Goal: Transaction & Acquisition: Purchase product/service

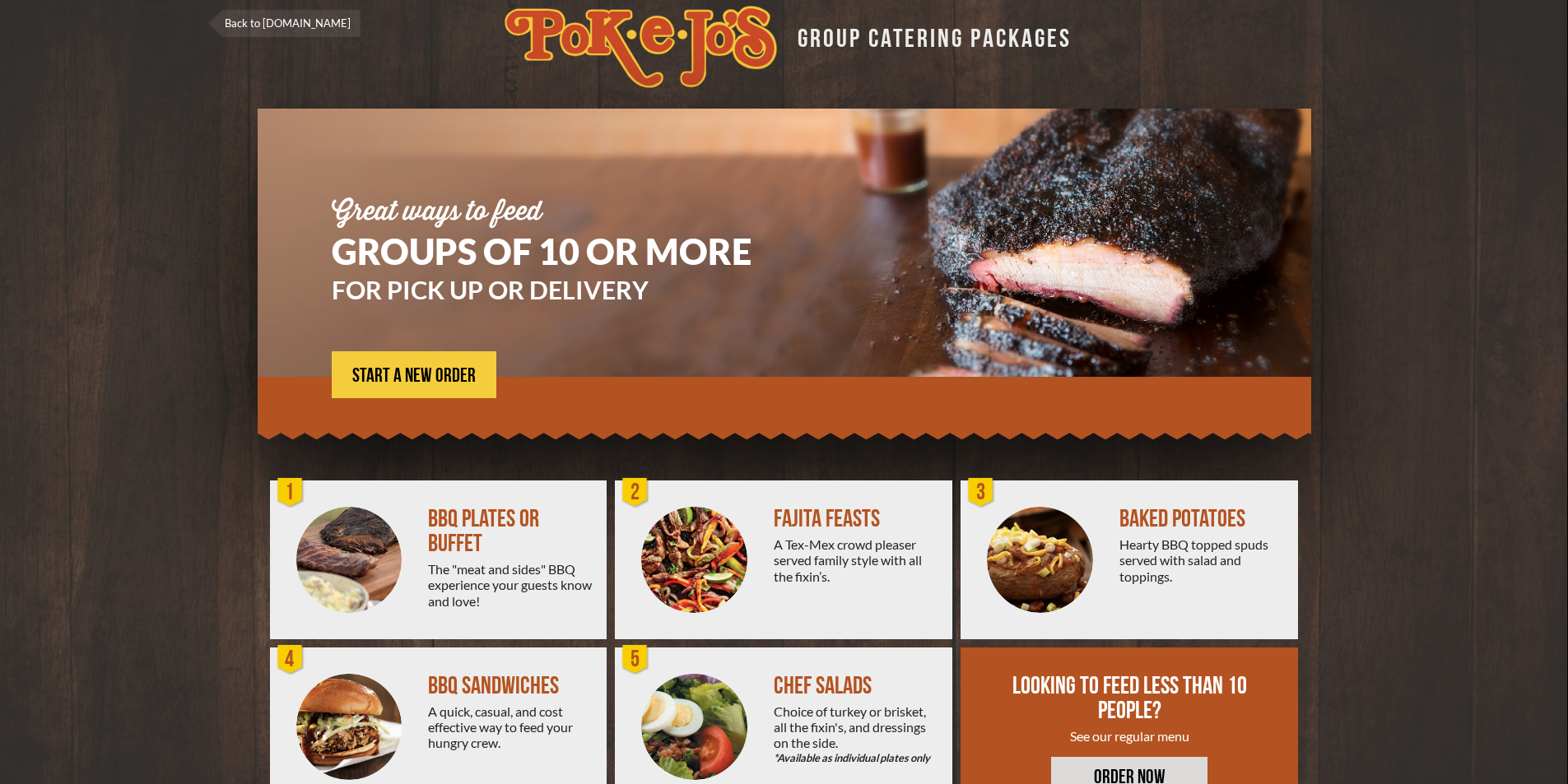
scroll to position [83, 0]
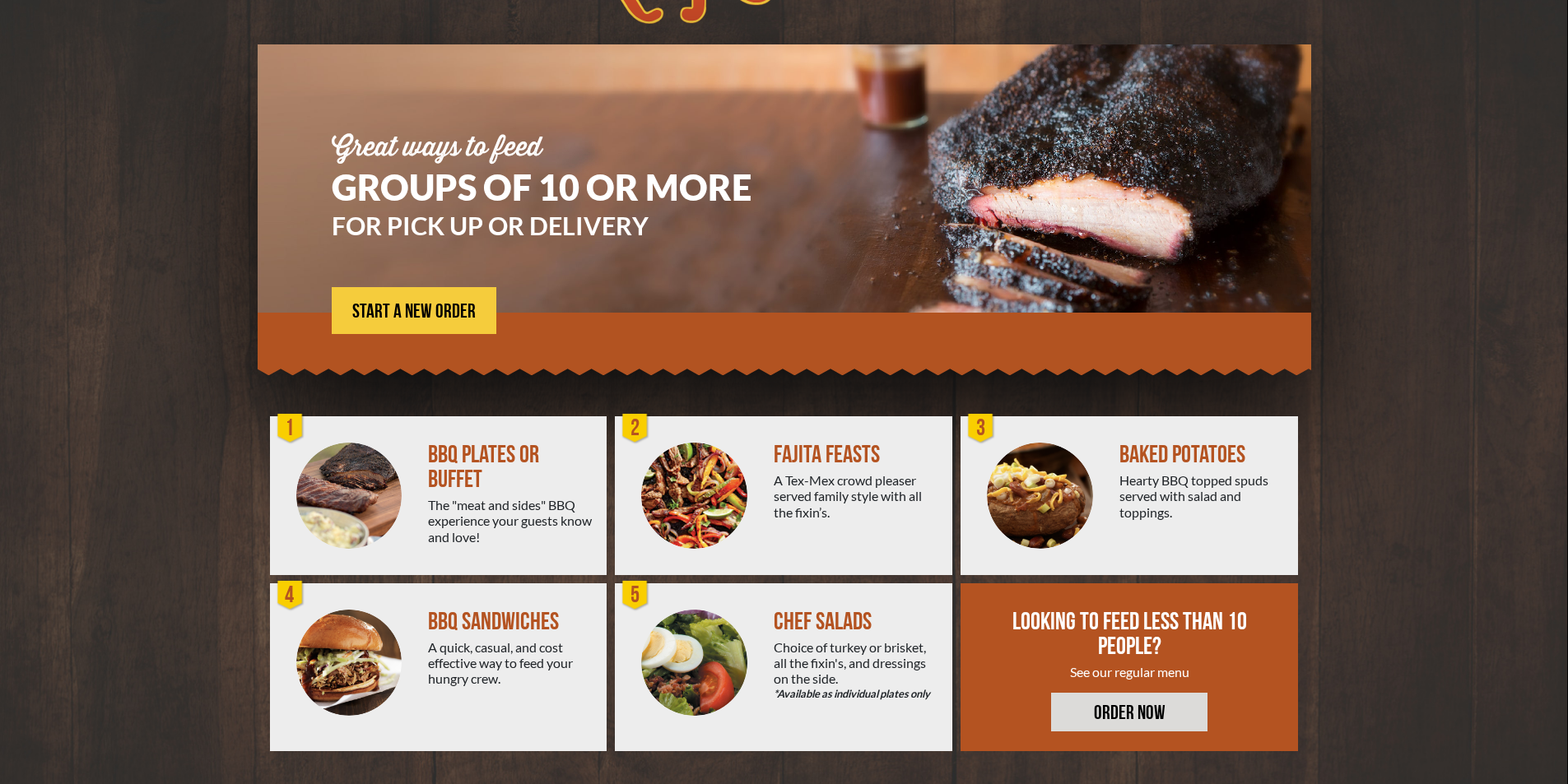
click at [816, 482] on div "A Tex-Mex crowd pleaser served family style with all the fixin’s." at bounding box center [856, 496] width 166 height 47
click at [704, 467] on img at bounding box center [694, 495] width 106 height 106
click at [811, 447] on div "FAJITA FEASTS" at bounding box center [856, 455] width 166 height 25
click at [433, 317] on span "START A NEW ORDER" at bounding box center [414, 312] width 123 height 20
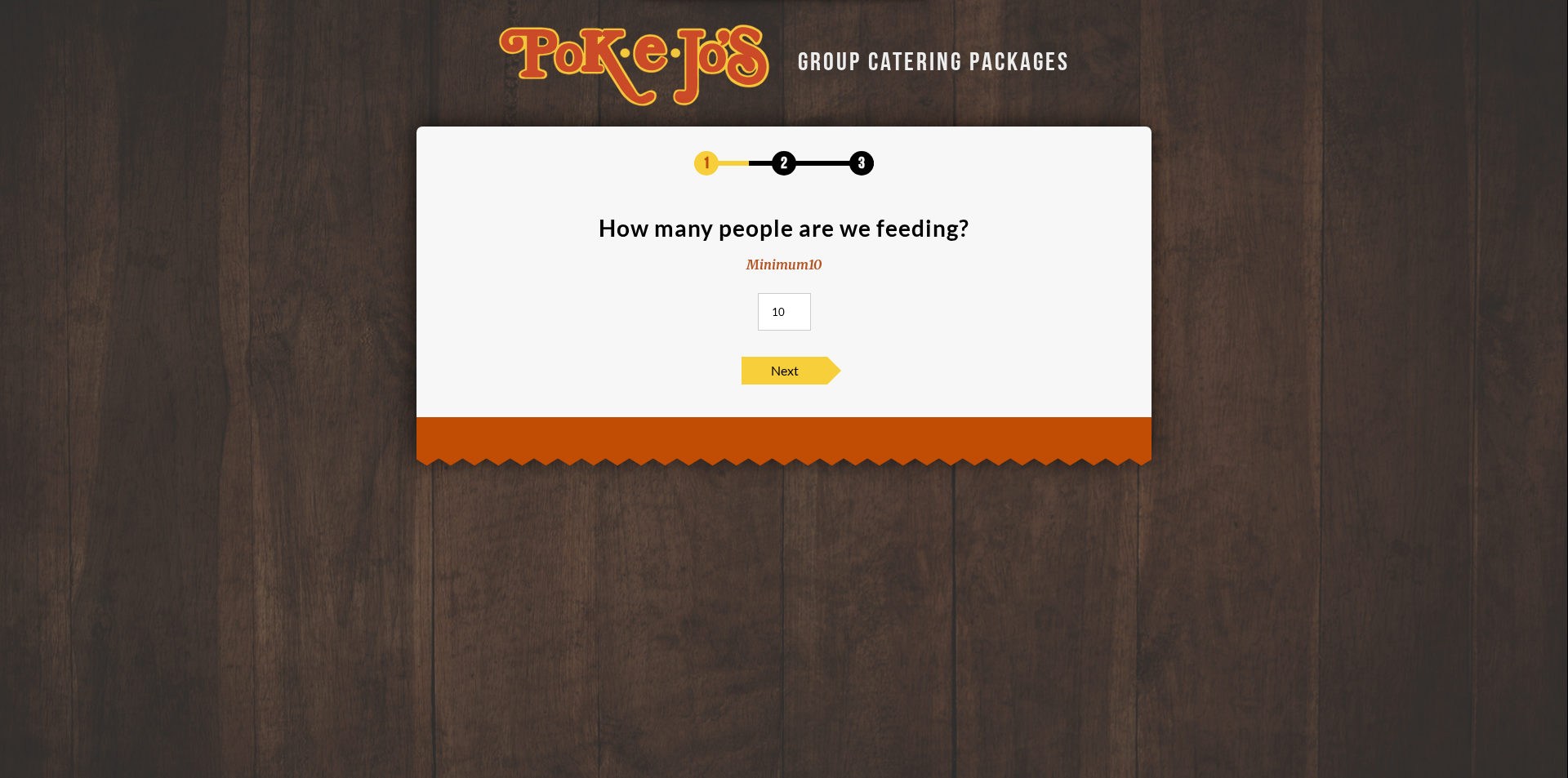
click at [362, 307] on div "GROUP CATERING PACKAGES 1 2 3 How many people are we feeding? Minimum 10 10 Next" at bounding box center [784, 229] width 1568 height 458
click at [796, 375] on span "Next" at bounding box center [785, 371] width 86 height 28
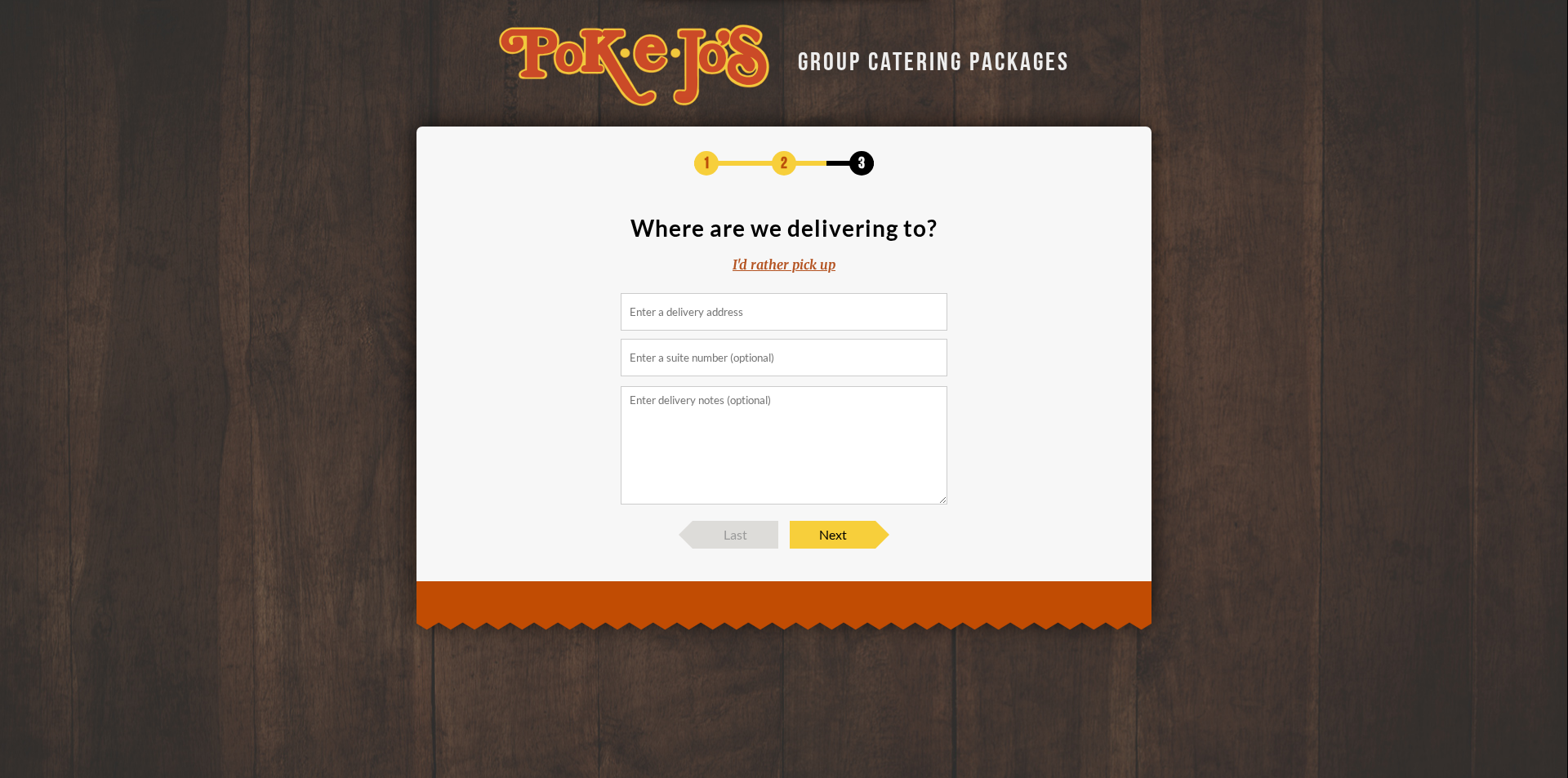
click at [777, 317] on input at bounding box center [784, 312] width 327 height 37
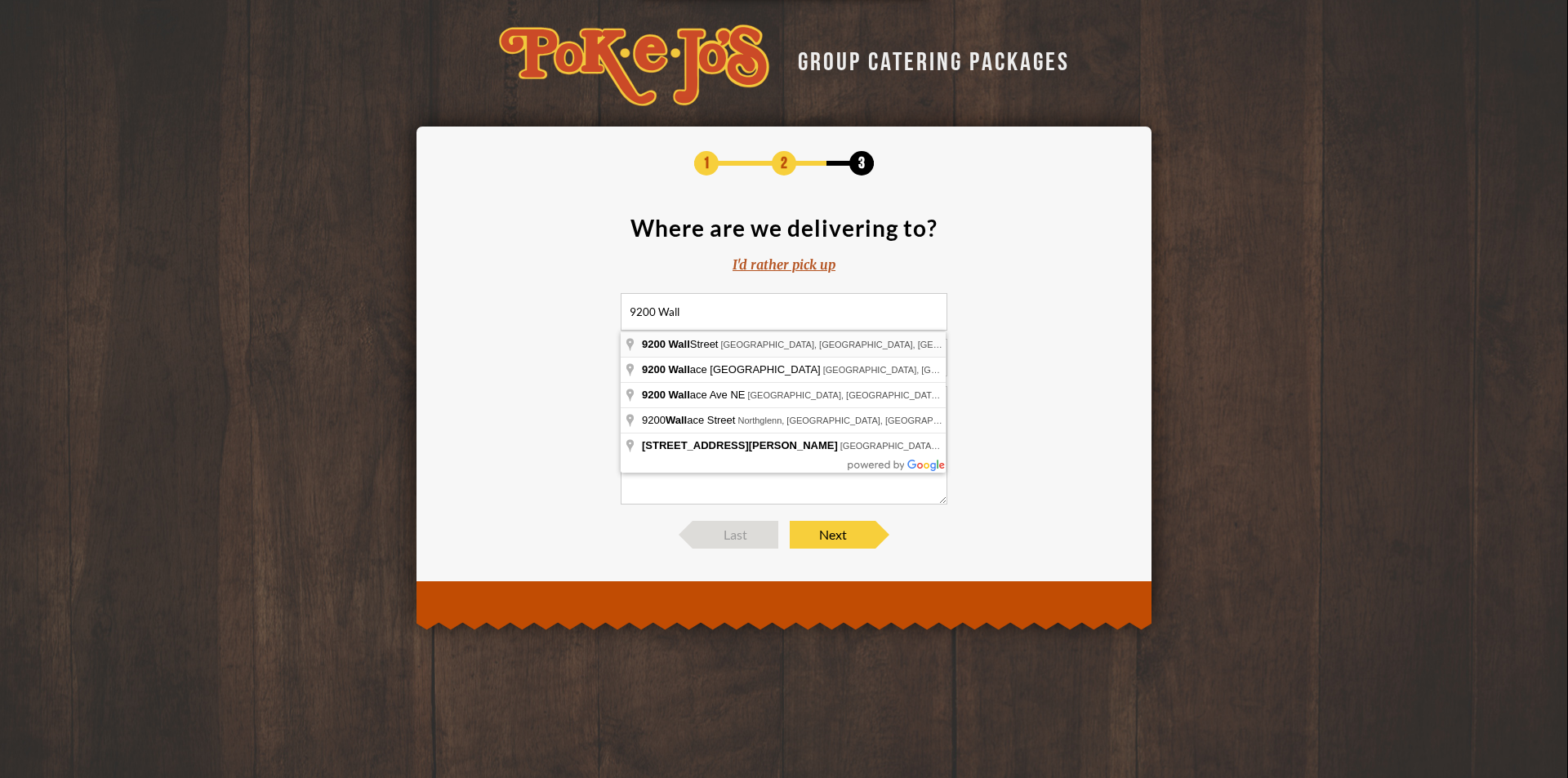
type input "9200 Wall Street, Austin, TX, USA"
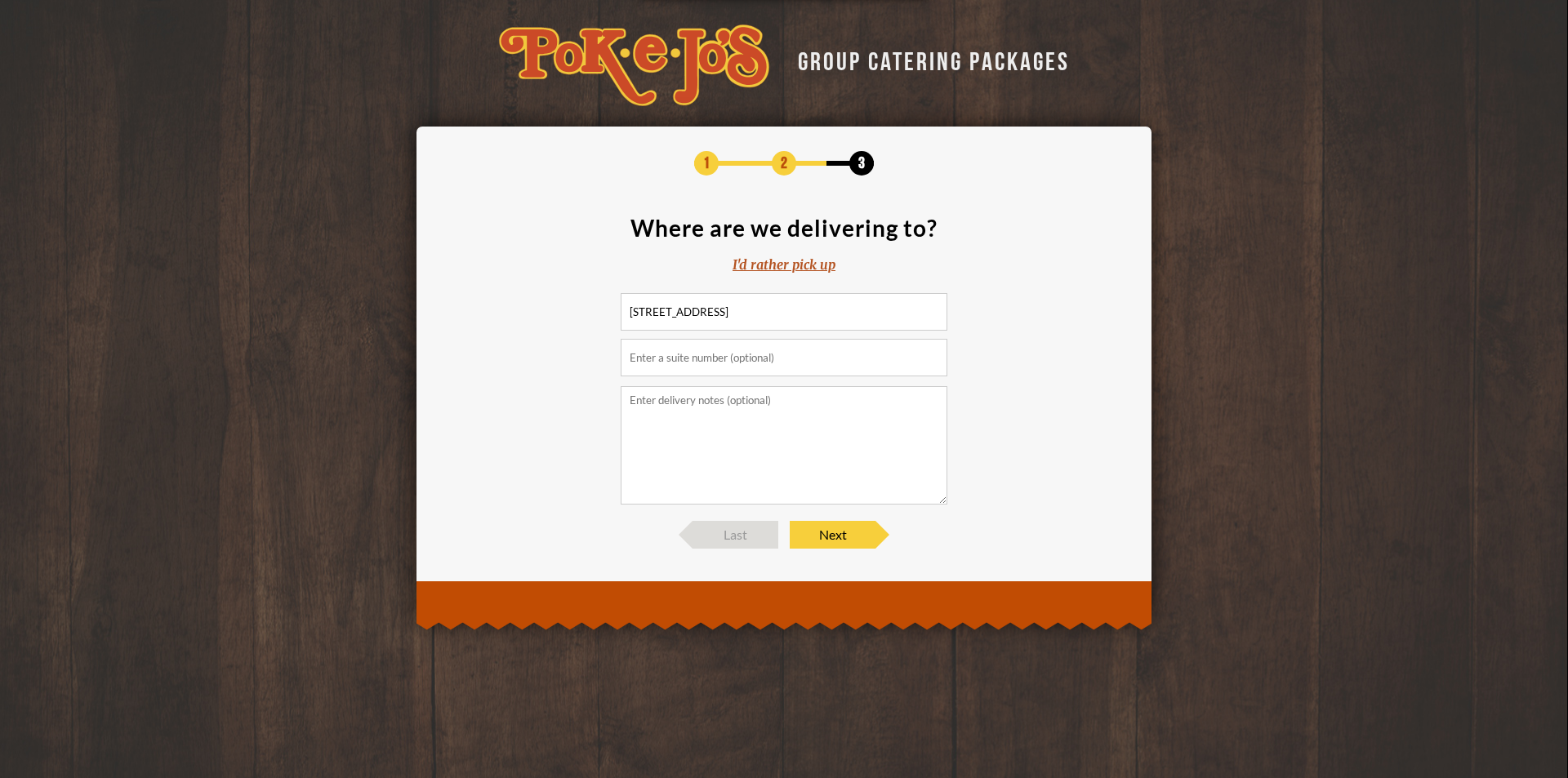
click at [767, 404] on textarea at bounding box center [784, 445] width 327 height 118
click at [800, 531] on span "Next" at bounding box center [833, 535] width 86 height 28
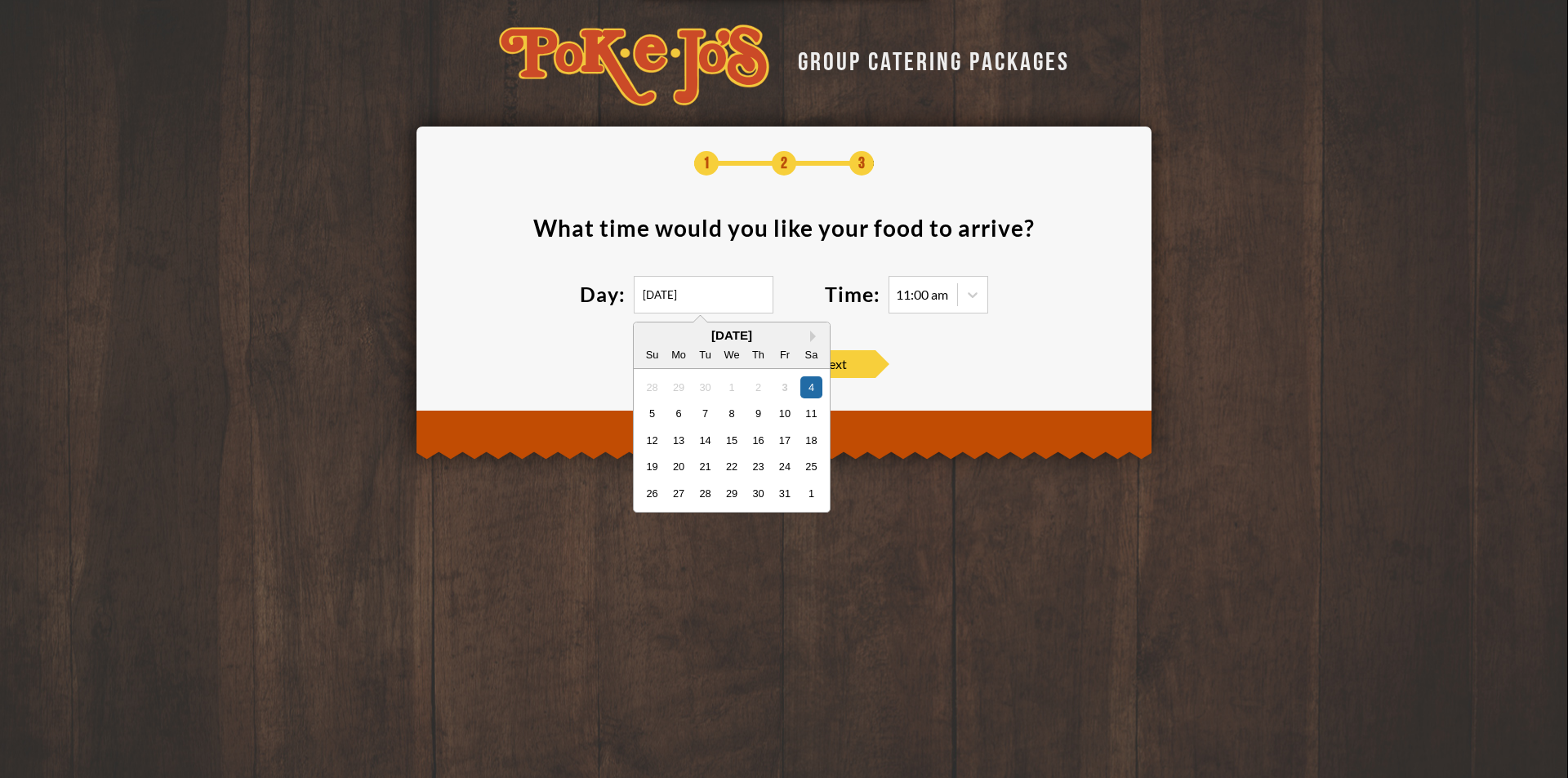
click at [724, 290] on input "10/04/2025" at bounding box center [703, 294] width 140 height 37
click at [705, 414] on div "7" at bounding box center [705, 413] width 22 height 22
type input "10/07/2025"
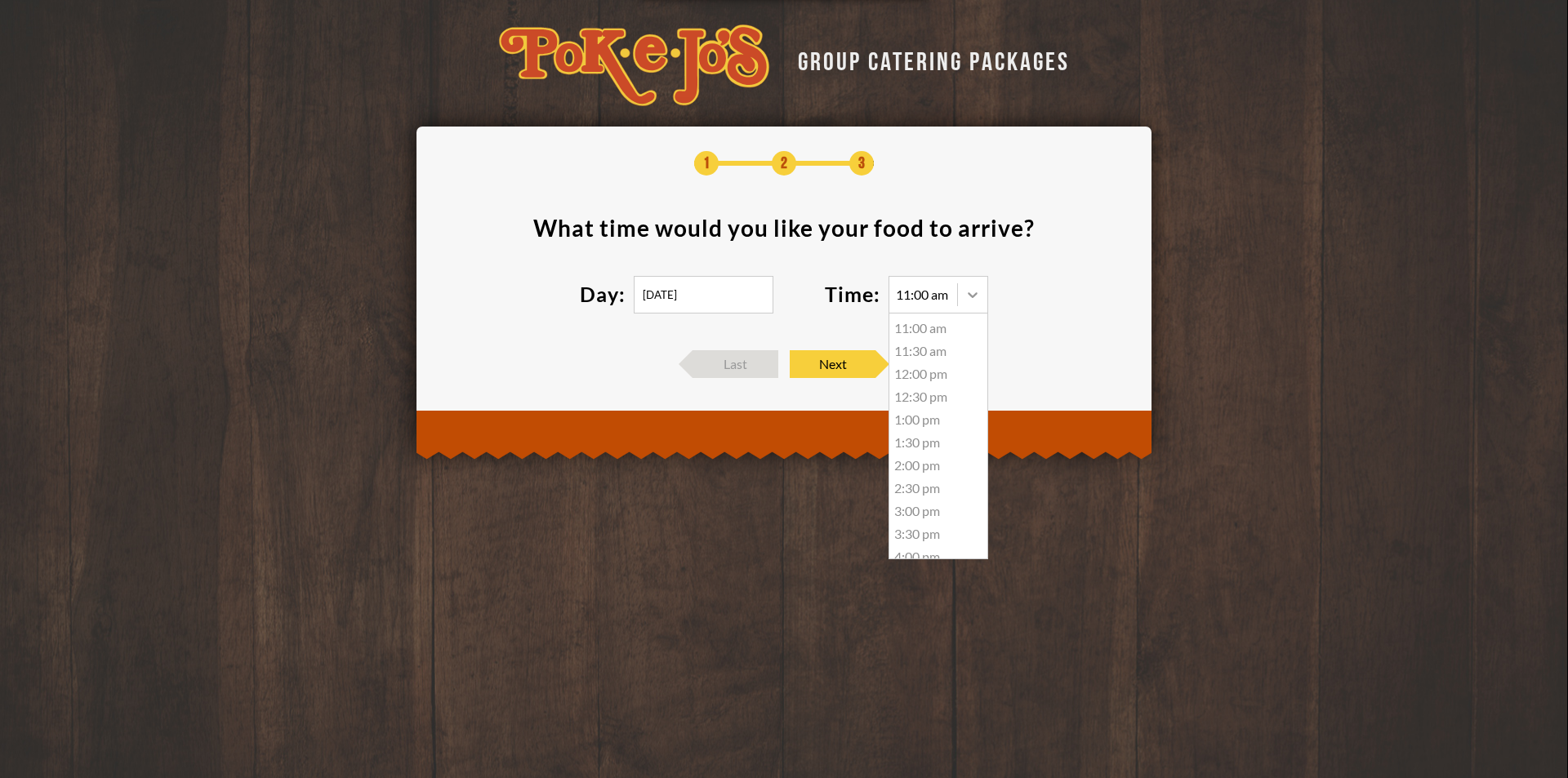
click at [977, 299] on icon at bounding box center [973, 295] width 17 height 17
click at [920, 346] on div "11:30 am" at bounding box center [939, 351] width 98 height 23
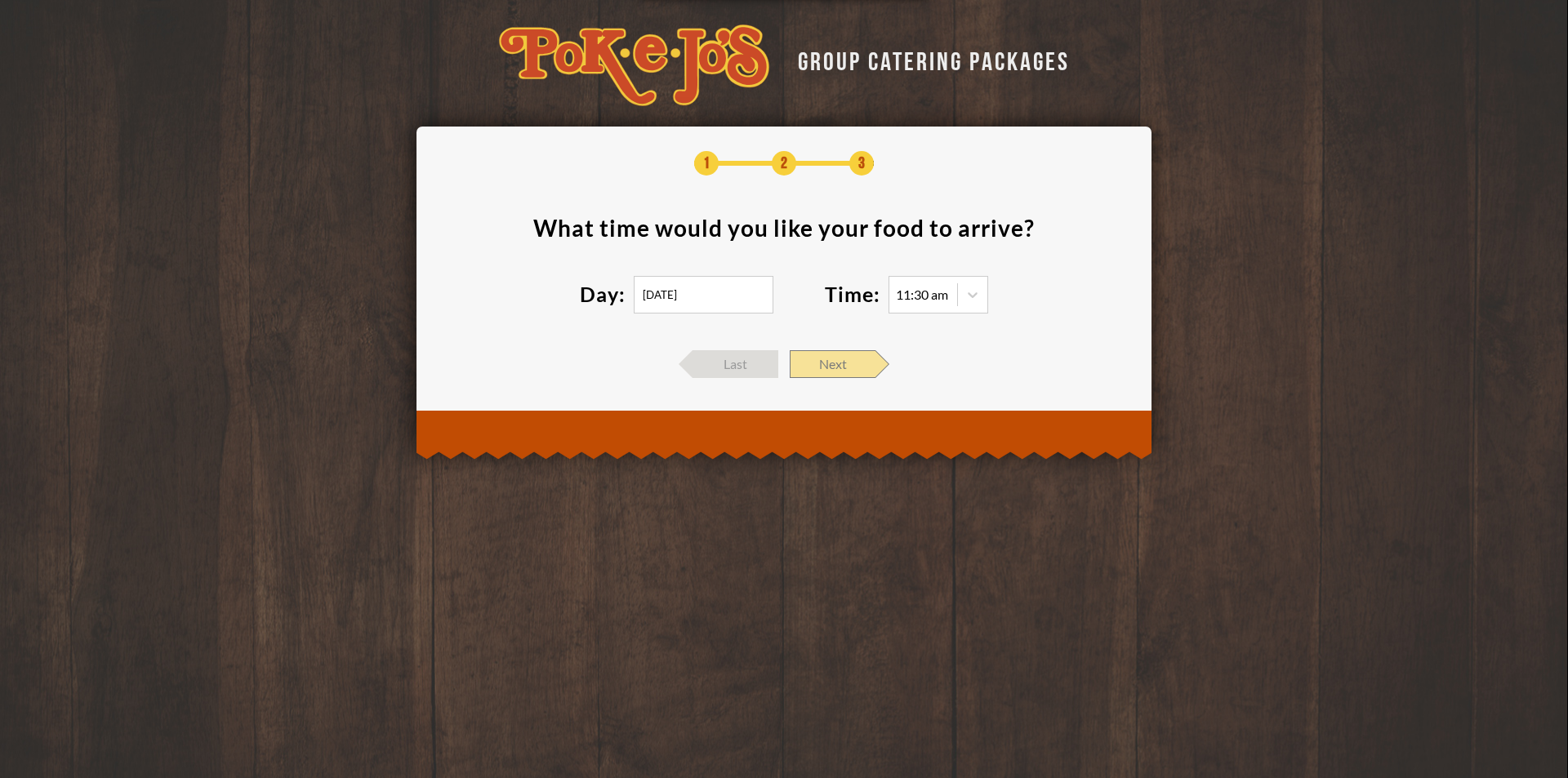
click at [867, 364] on span "Next" at bounding box center [833, 365] width 86 height 28
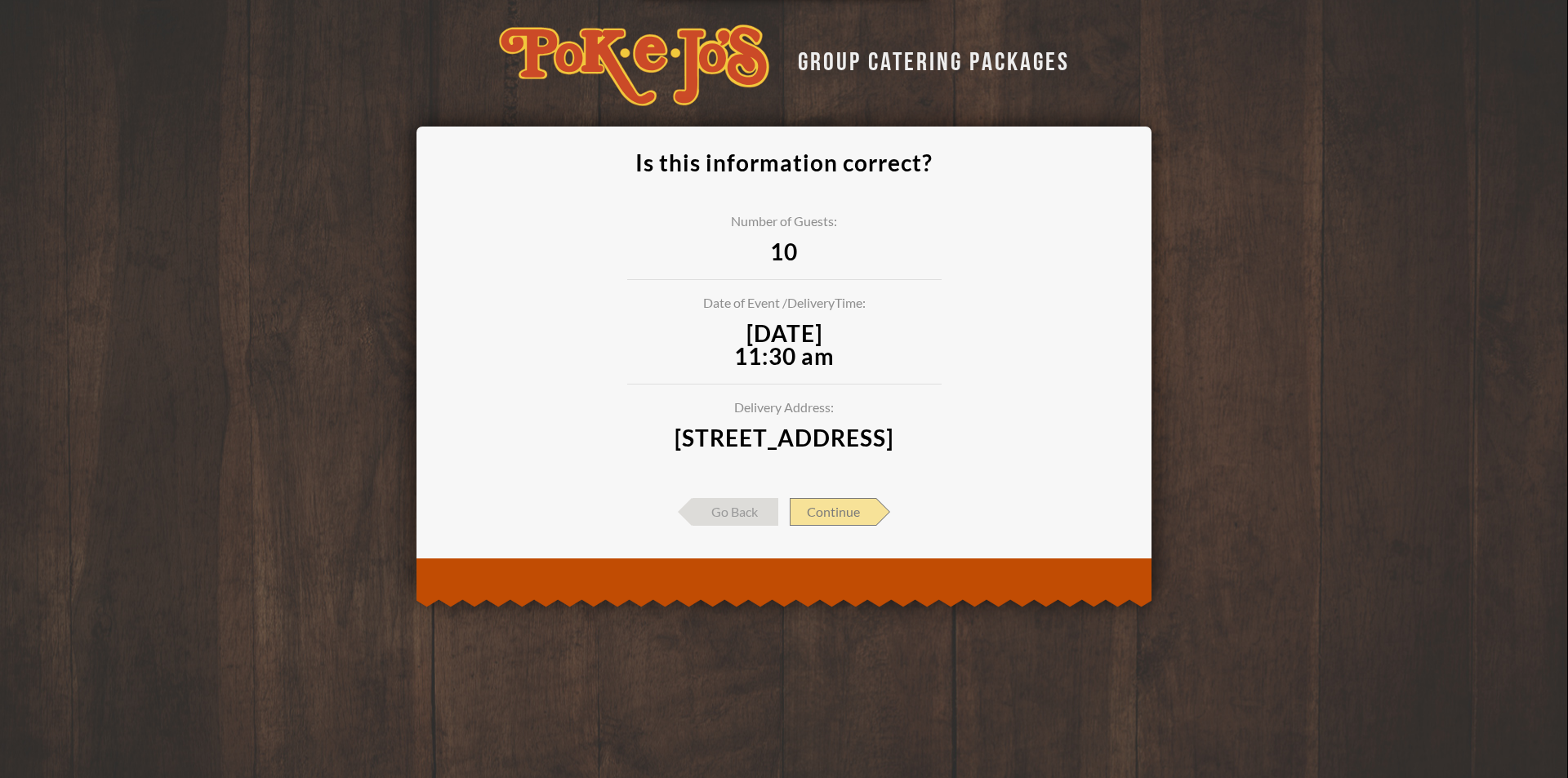
click at [834, 526] on span "Continue" at bounding box center [833, 512] width 87 height 28
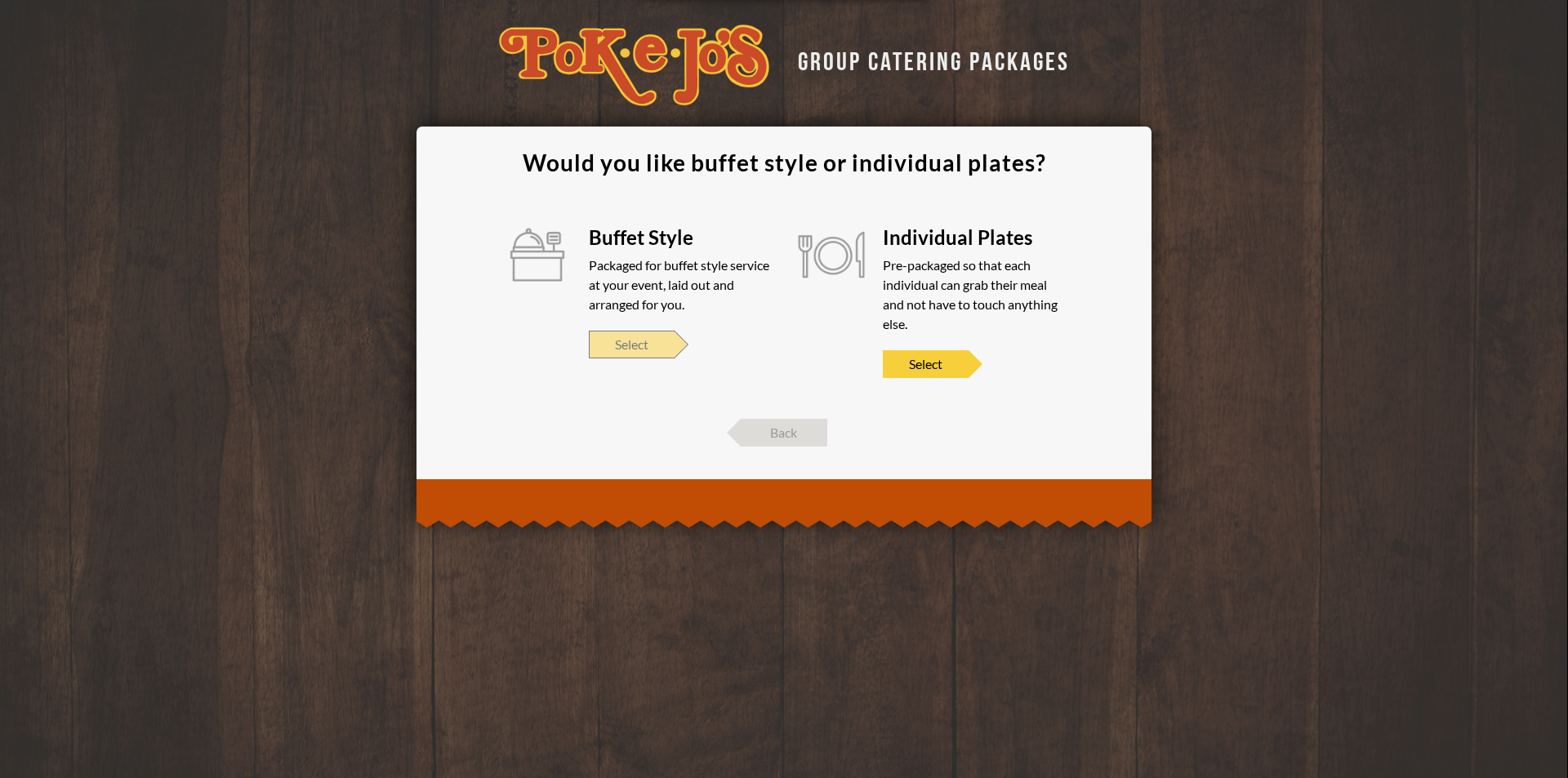
click at [640, 350] on span "Select" at bounding box center [632, 345] width 86 height 28
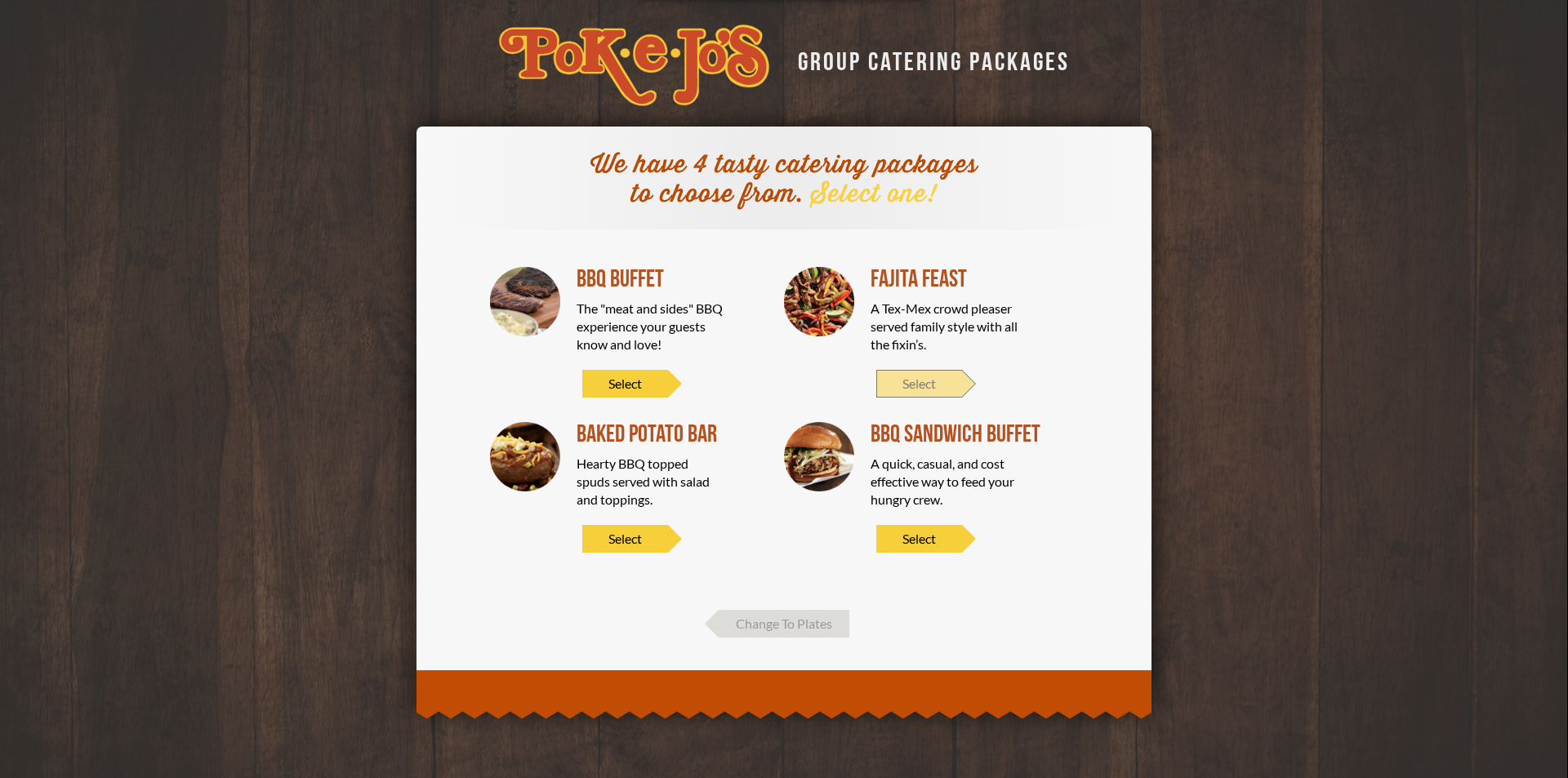
click at [916, 380] on span "Select" at bounding box center [920, 384] width 86 height 28
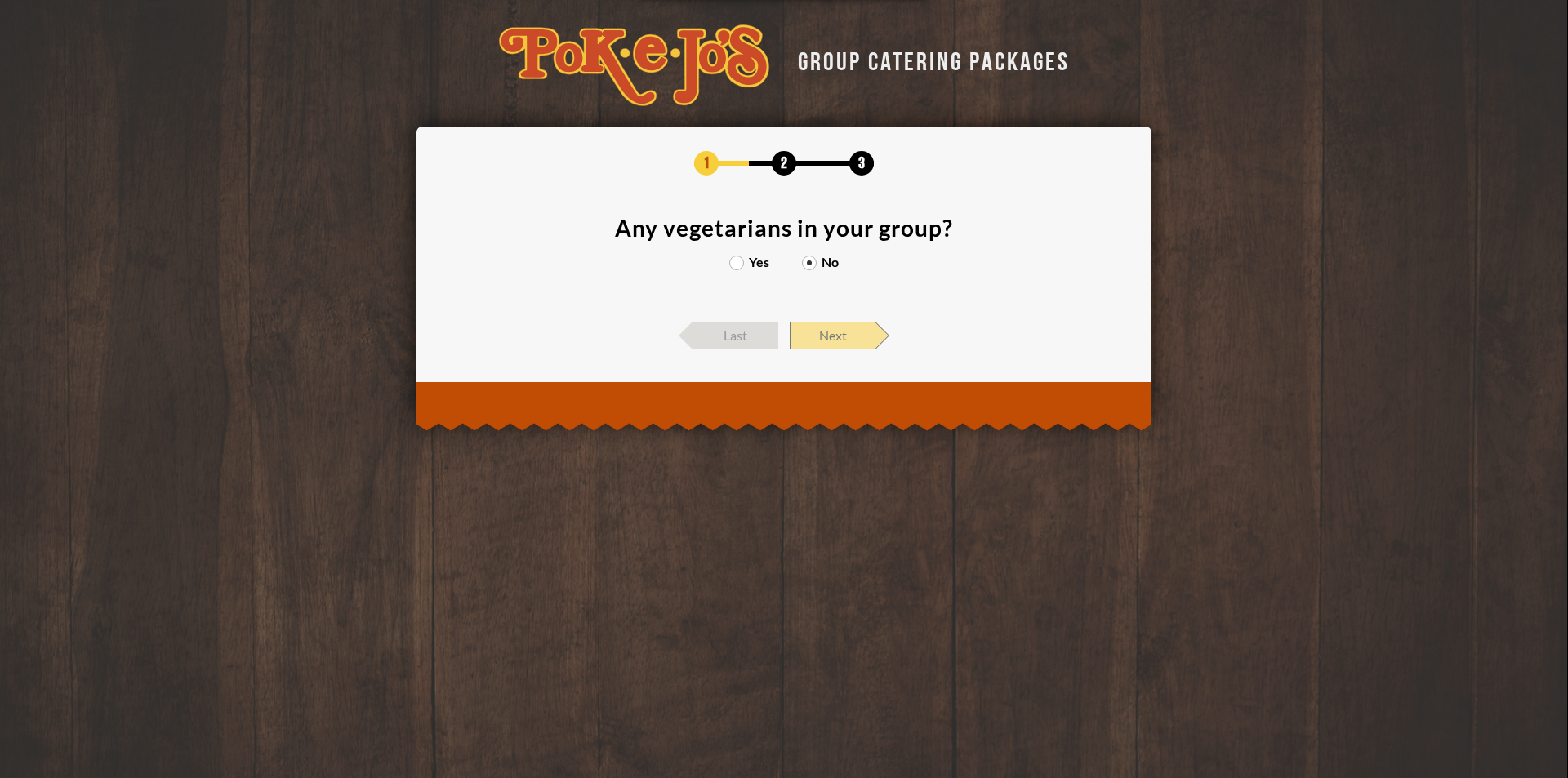
click at [826, 334] on span "Next" at bounding box center [833, 336] width 86 height 28
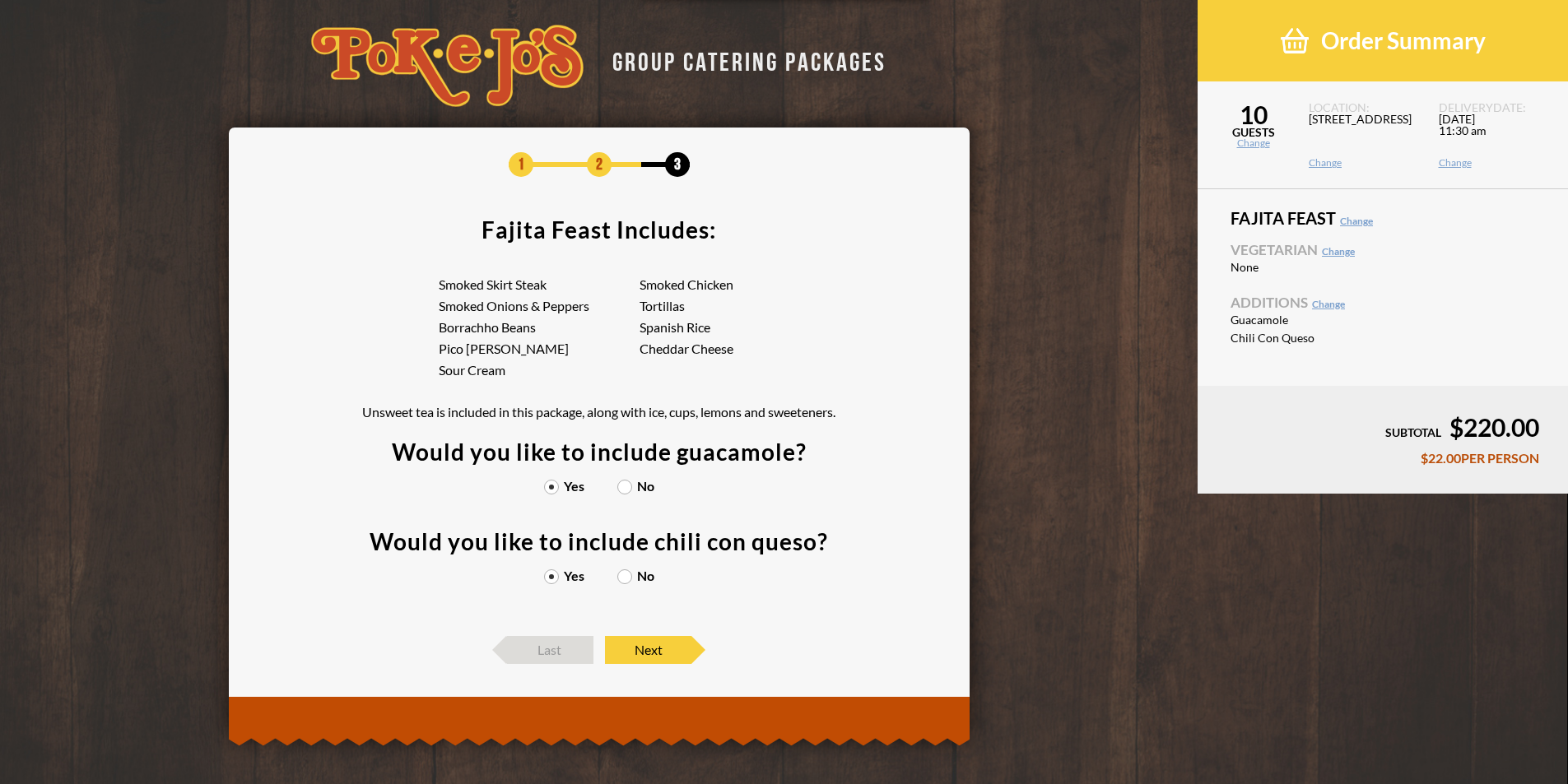
click at [630, 489] on label "No" at bounding box center [636, 487] width 37 height 13
click at [0, 0] on input "No" at bounding box center [0, 0] width 0 height 0
click at [628, 574] on label "No" at bounding box center [636, 576] width 37 height 13
click at [0, 0] on input "No" at bounding box center [0, 0] width 0 height 0
click at [636, 650] on span "Next" at bounding box center [649, 650] width 87 height 28
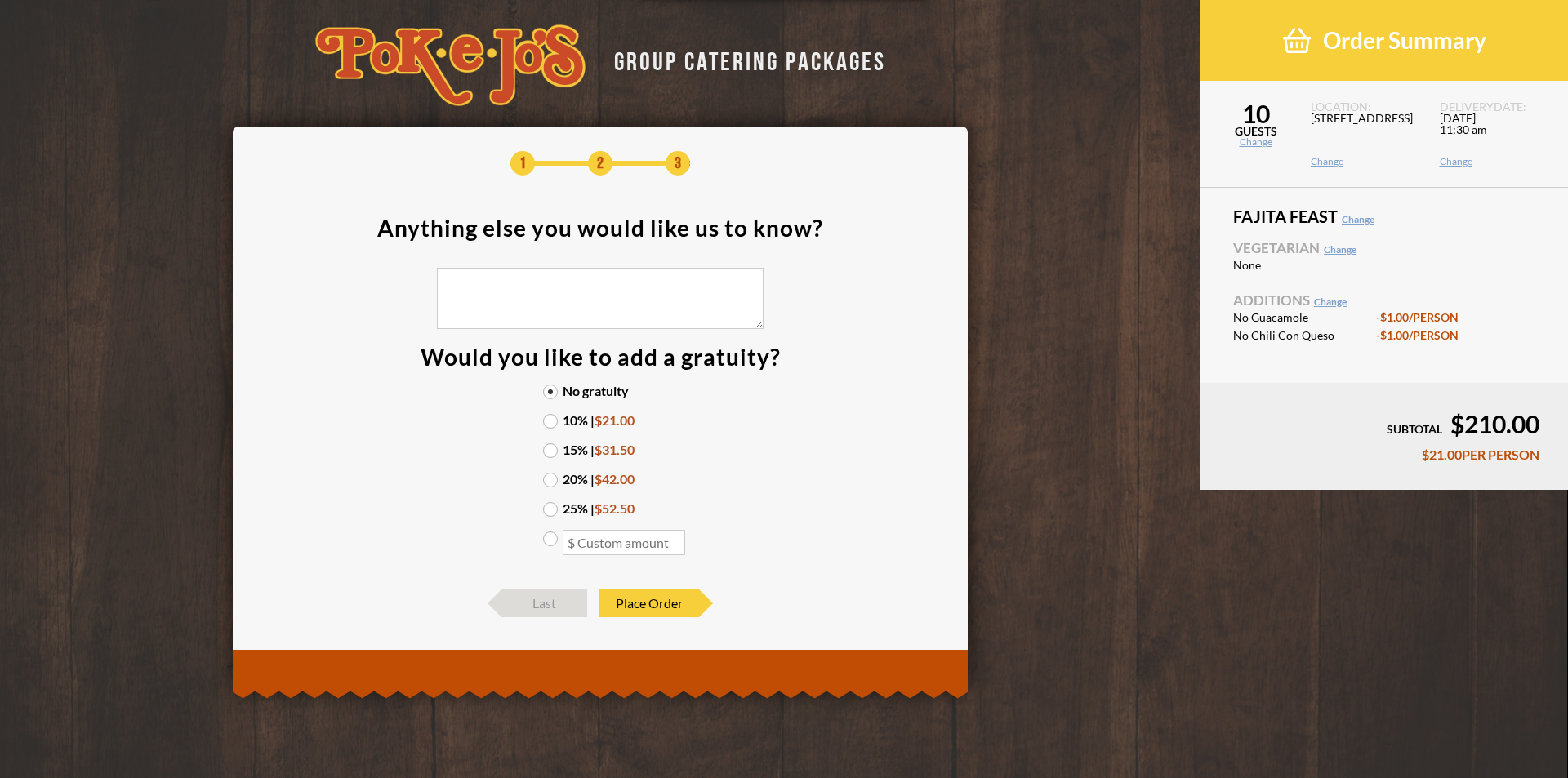
click at [549, 509] on label "25% | $52.50" at bounding box center [600, 508] width 114 height 13
click at [0, 0] on input "25% | $52.50" at bounding box center [0, 0] width 0 height 0
